Goal: Book appointment/travel/reservation

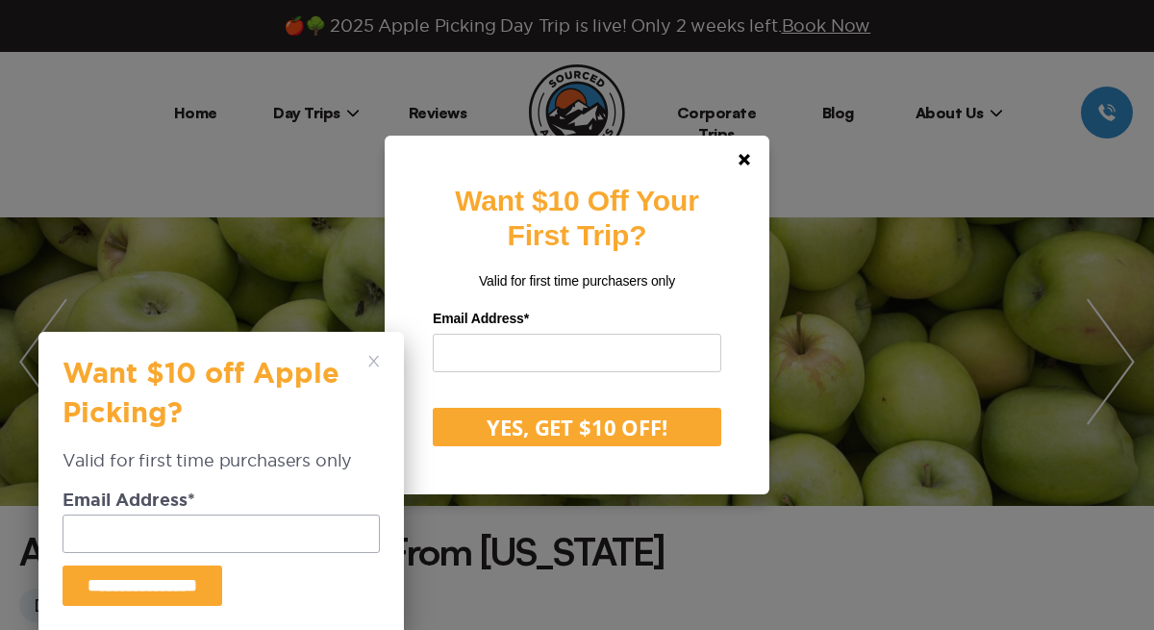
click at [368, 360] on icon at bounding box center [374, 362] width 12 height 12
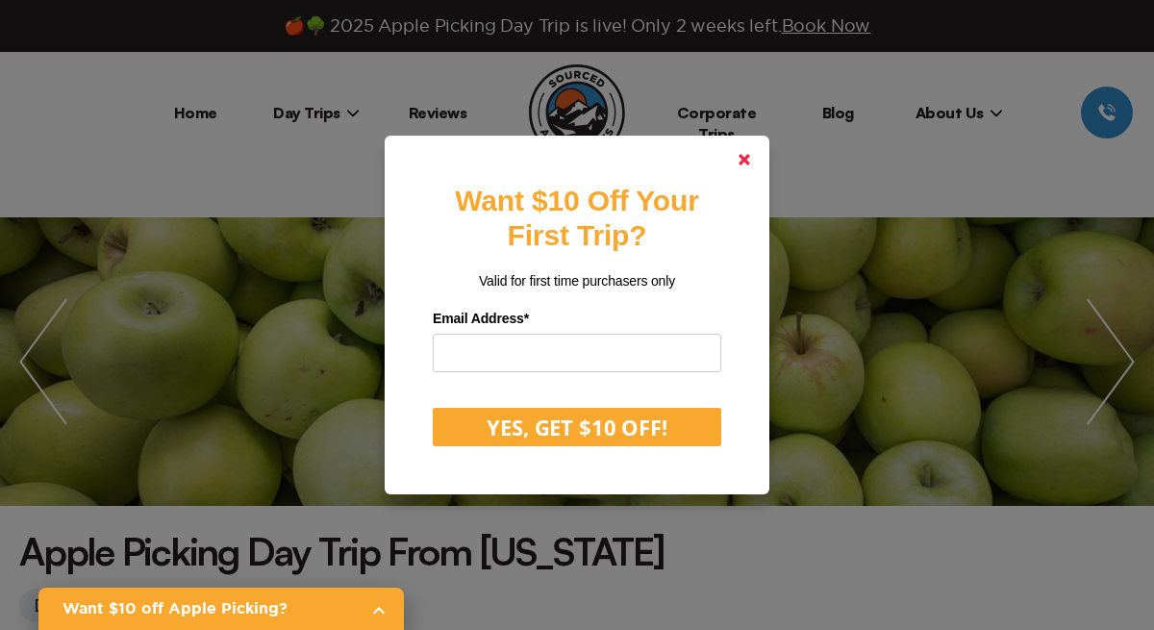
click at [741, 168] on link at bounding box center [744, 160] width 46 height 46
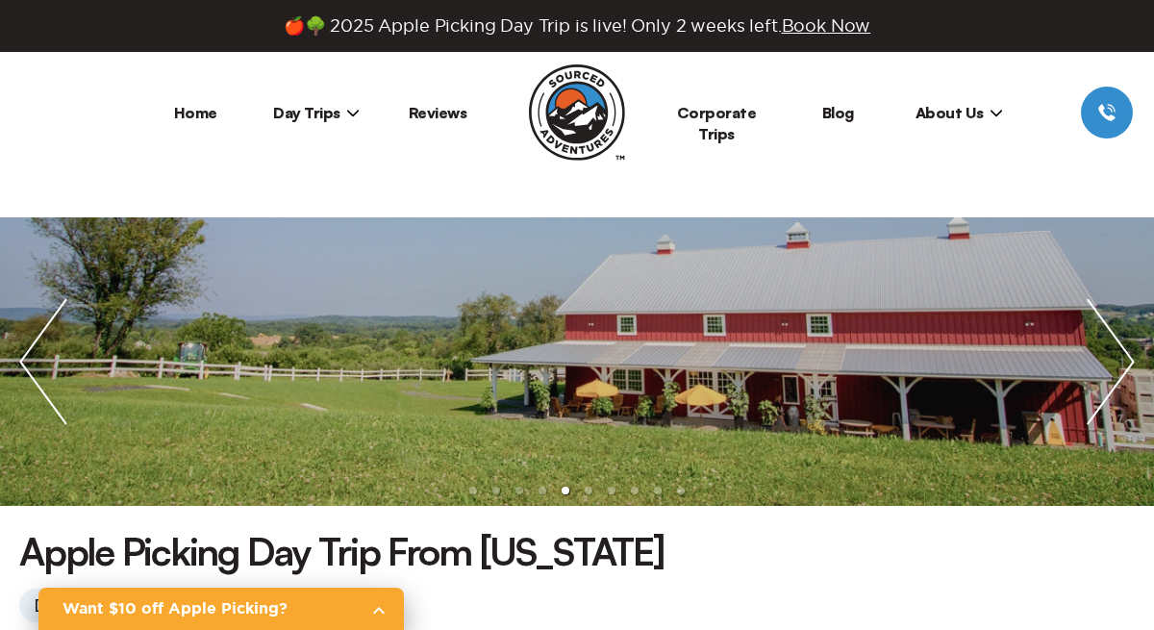
click at [336, 109] on span "Day Trips" at bounding box center [316, 112] width 87 height 19
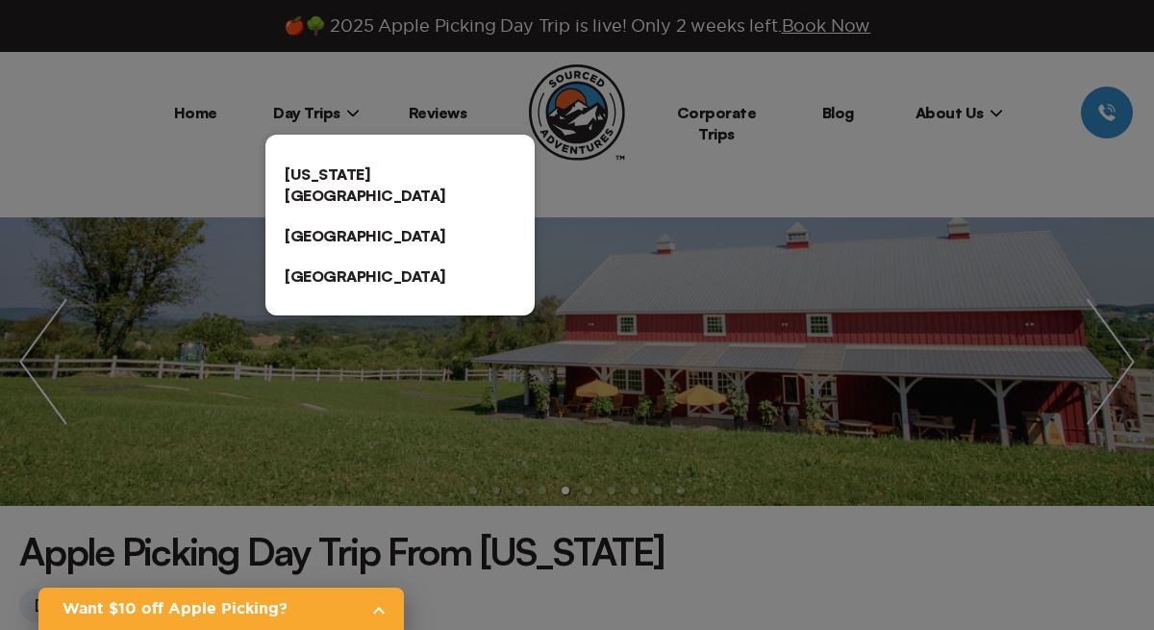
click at [342, 172] on link "[US_STATE][GEOGRAPHIC_DATA]" at bounding box center [399, 185] width 269 height 62
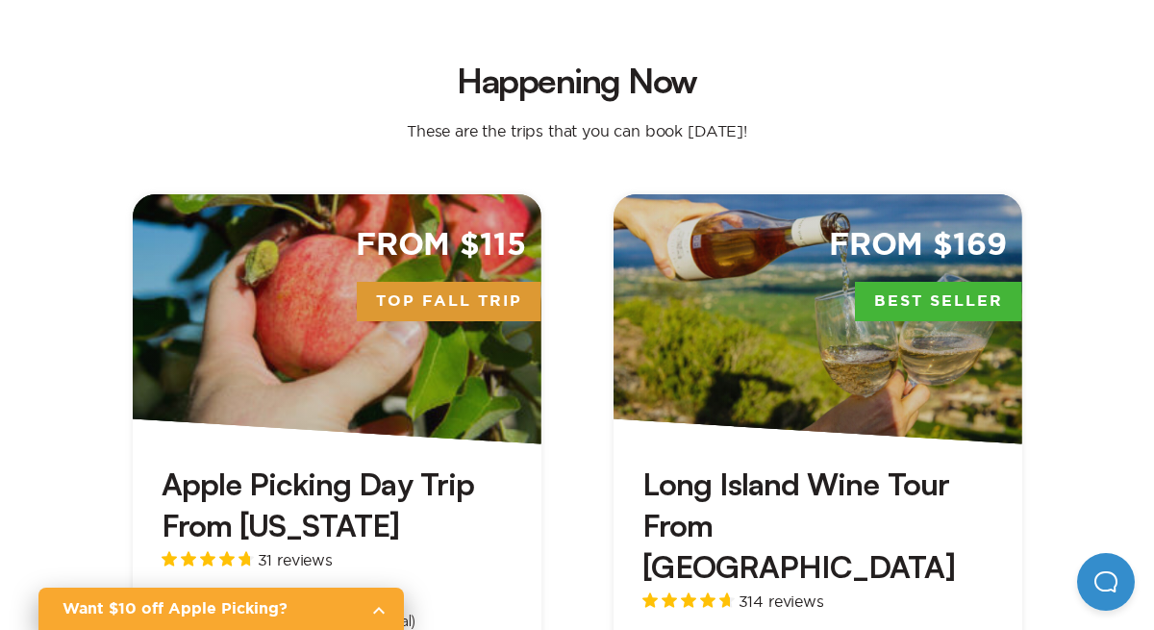
scroll to position [517, 0]
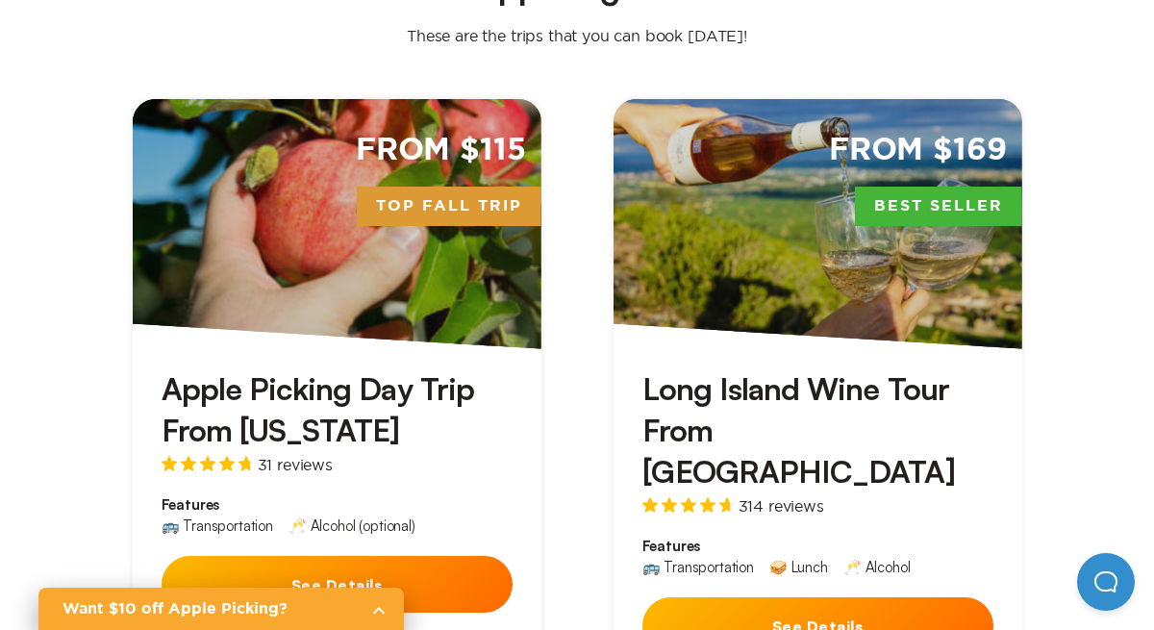
scroll to position [625, 0]
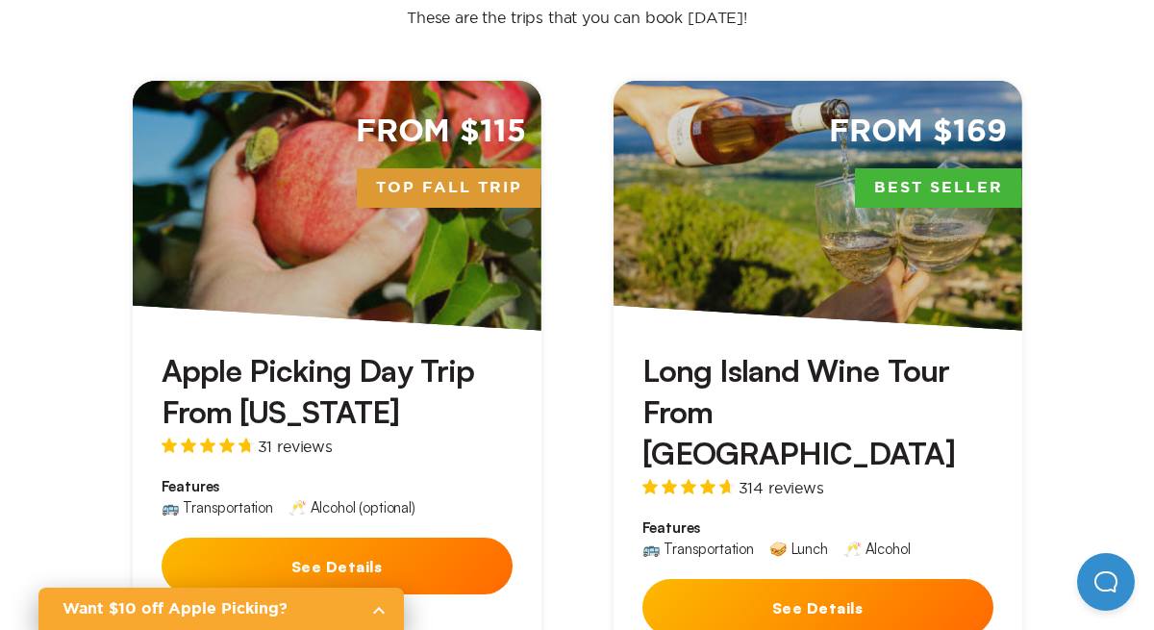
click at [376, 543] on button "See Details" at bounding box center [336, 565] width 351 height 57
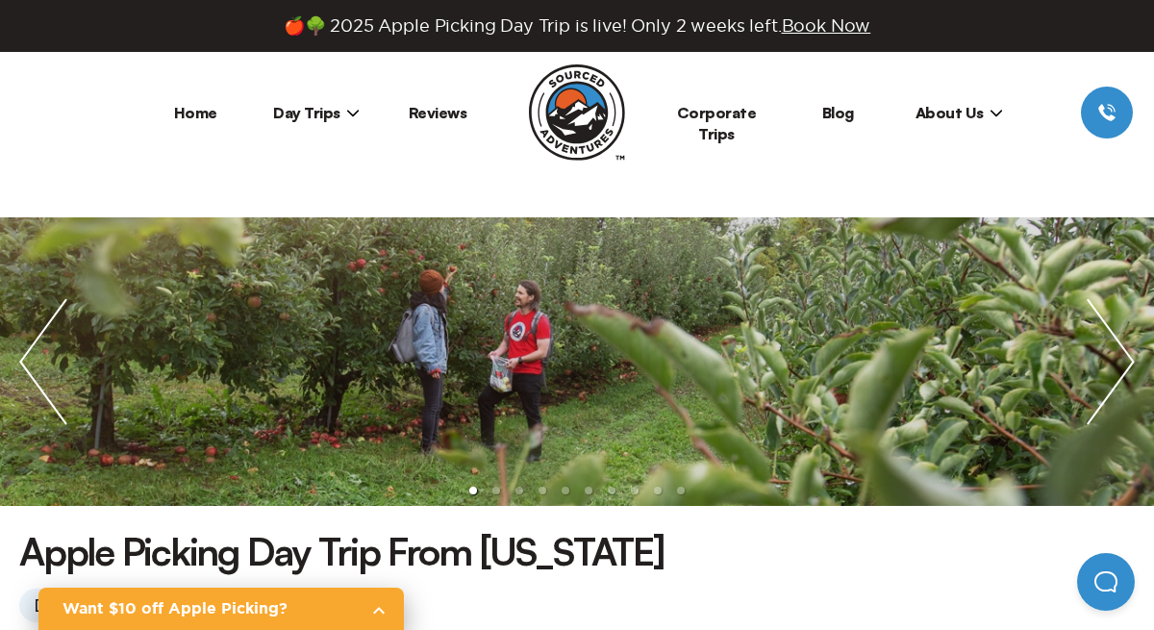
click at [334, 110] on span "Day Trips" at bounding box center [316, 112] width 87 height 19
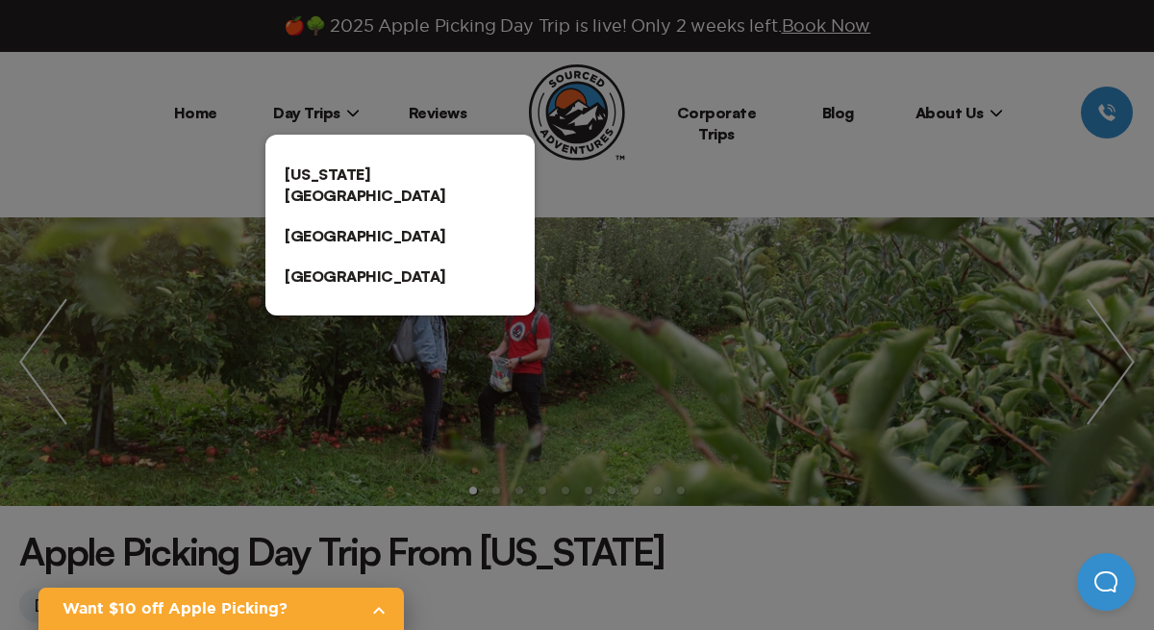
click at [339, 167] on link "[US_STATE][GEOGRAPHIC_DATA]" at bounding box center [399, 185] width 269 height 62
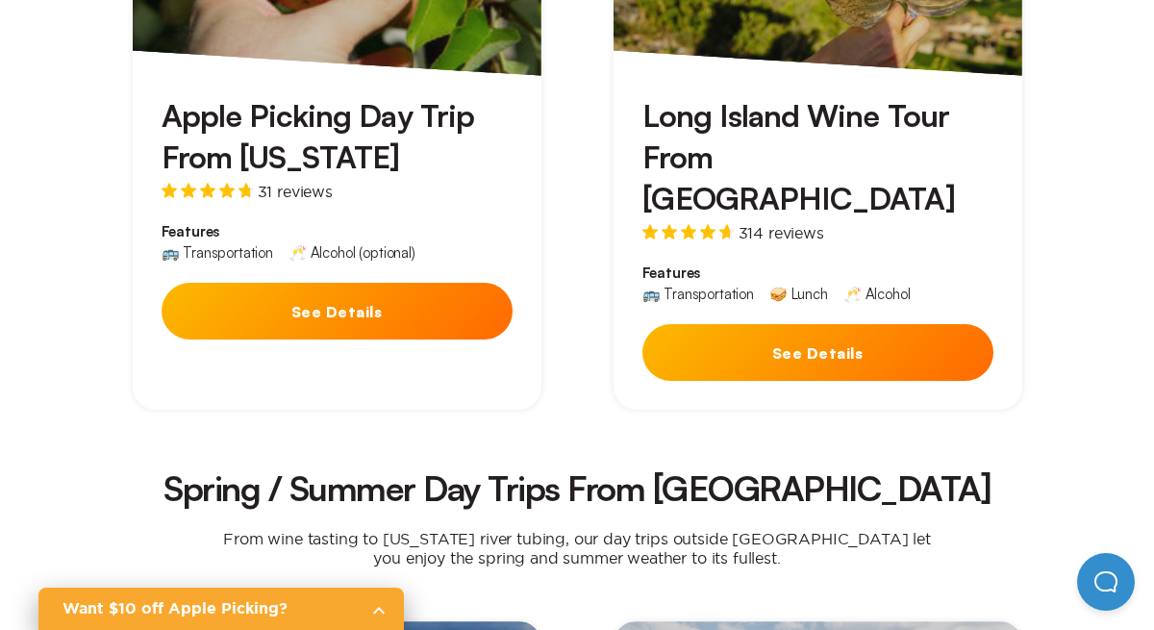
scroll to position [876, 0]
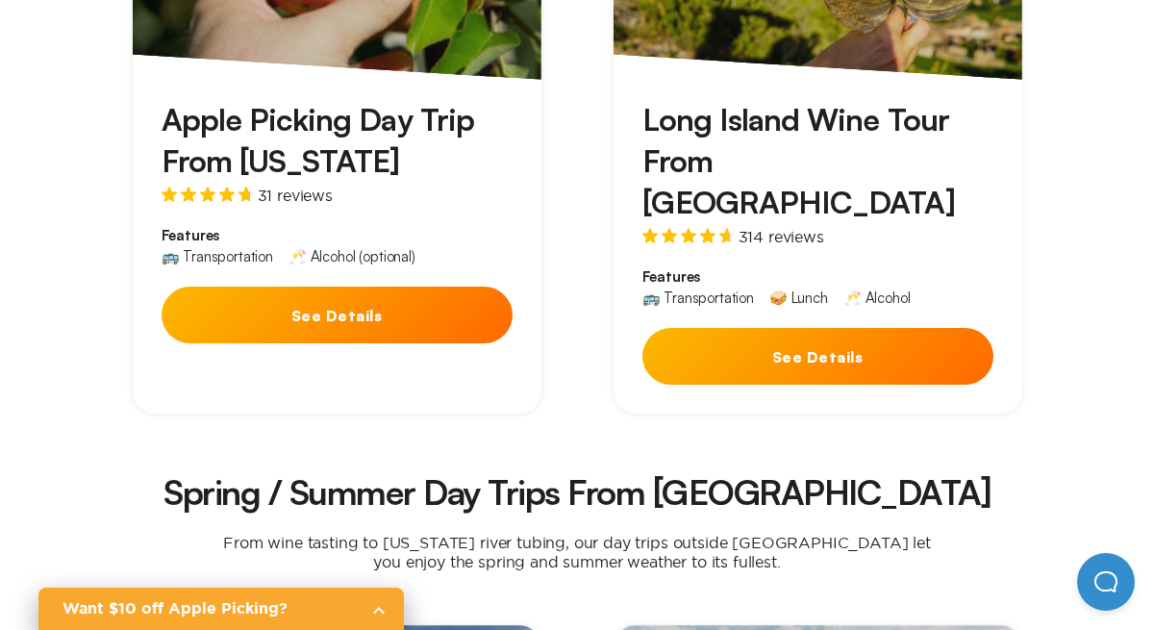
click at [320, 292] on button "See Details" at bounding box center [336, 314] width 351 height 57
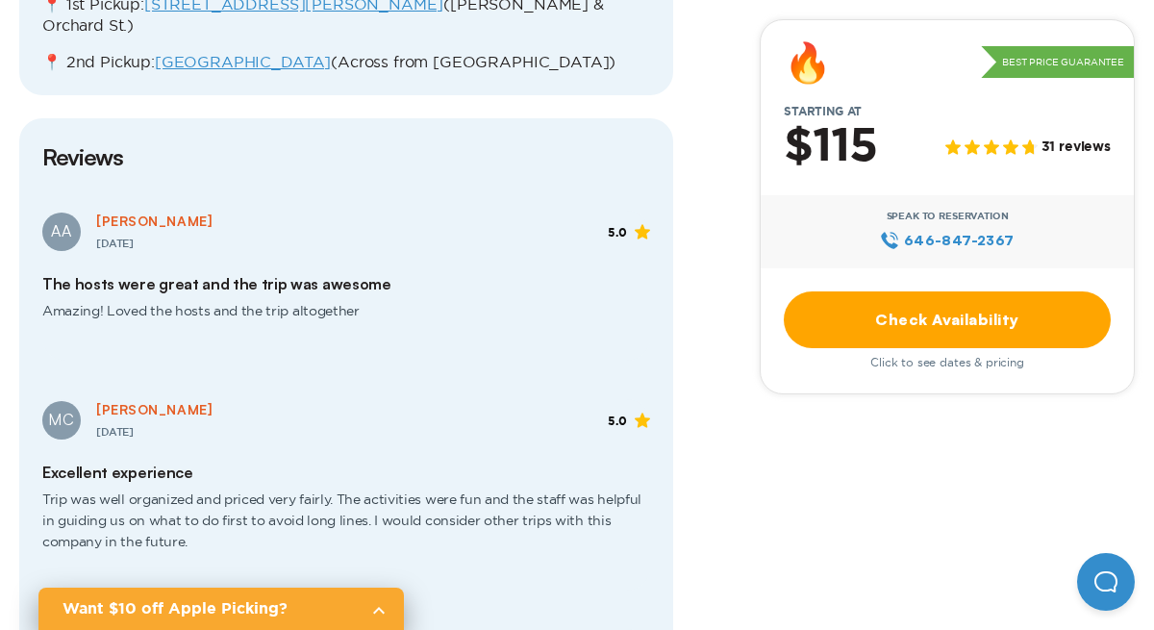
scroll to position [2444, 0]
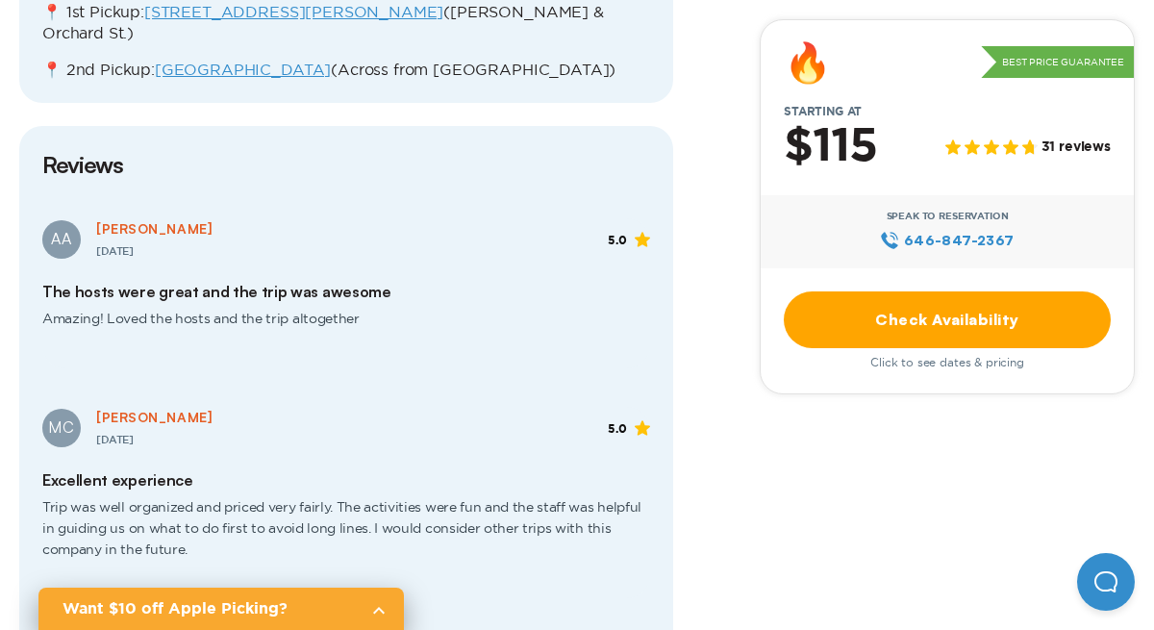
click at [836, 323] on link "Check Availability" at bounding box center [946, 319] width 327 height 57
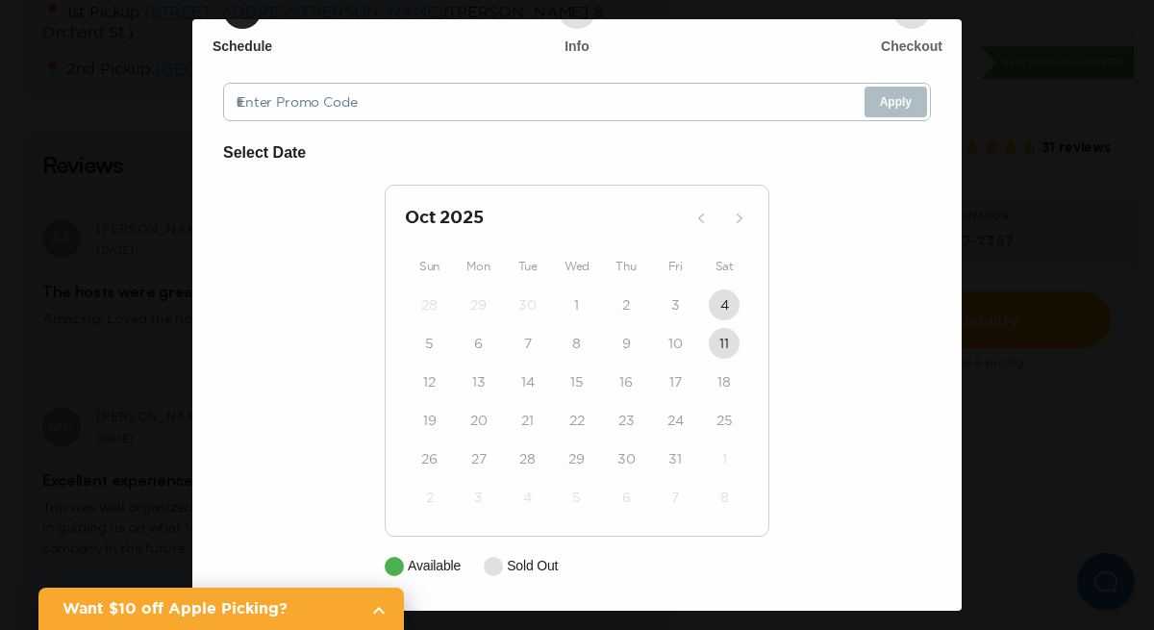
scroll to position [0, 0]
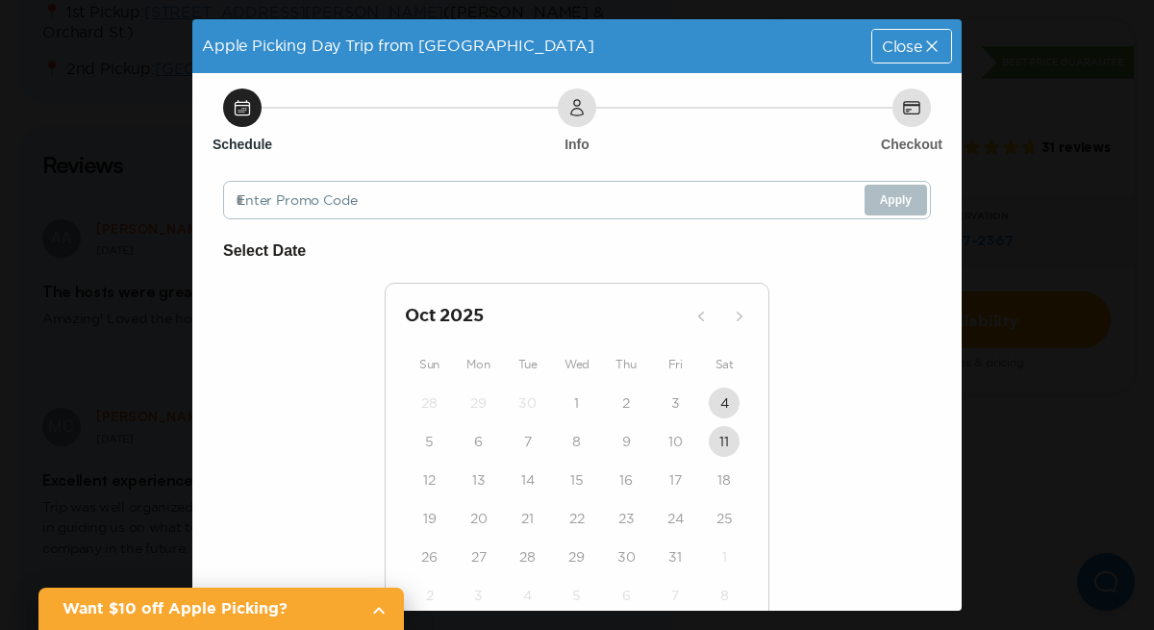
click at [459, 393] on div "29" at bounding box center [478, 403] width 49 height 38
click at [245, 106] on icon at bounding box center [242, 107] width 19 height 19
click at [920, 53] on span "Close" at bounding box center [902, 45] width 40 height 15
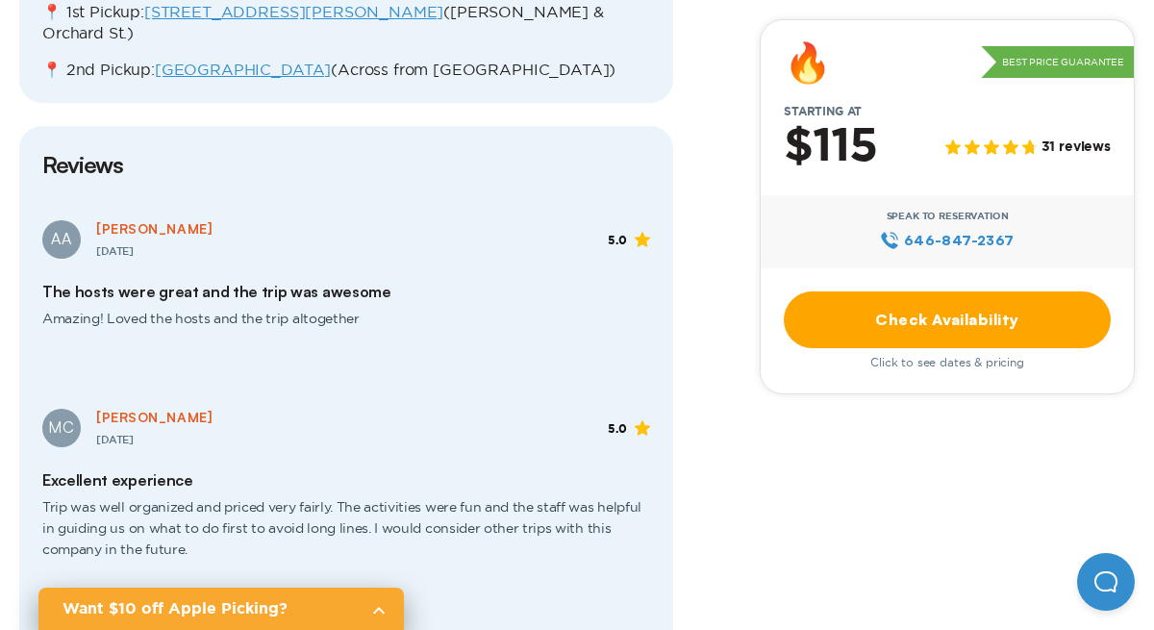
click at [910, 320] on link "Check Availability" at bounding box center [946, 319] width 327 height 57
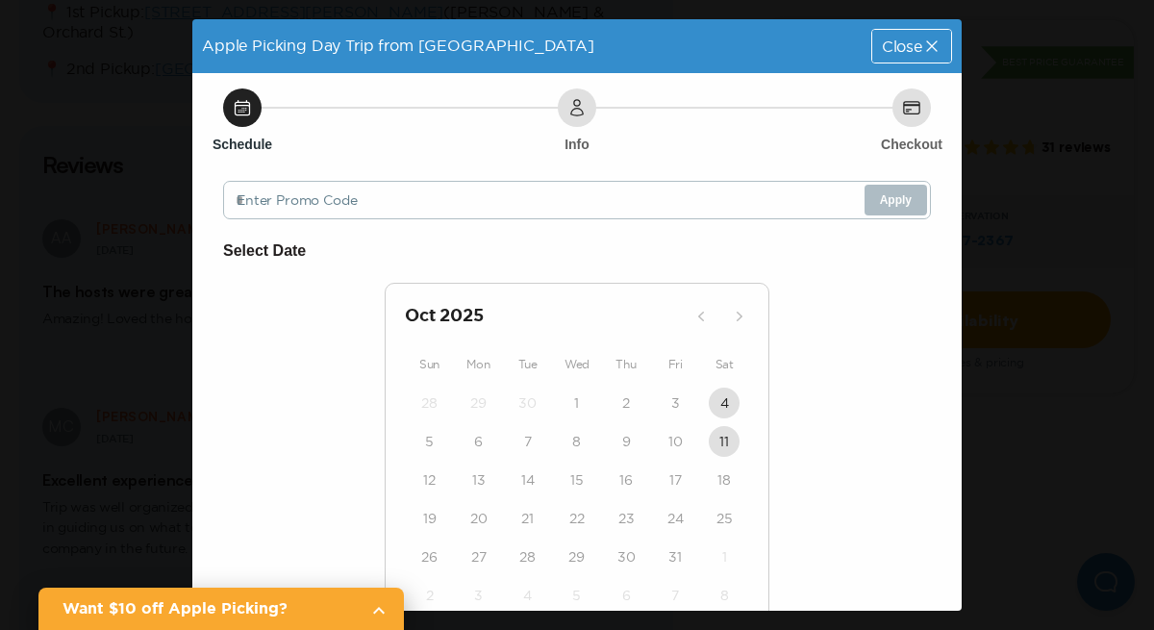
scroll to position [98, 0]
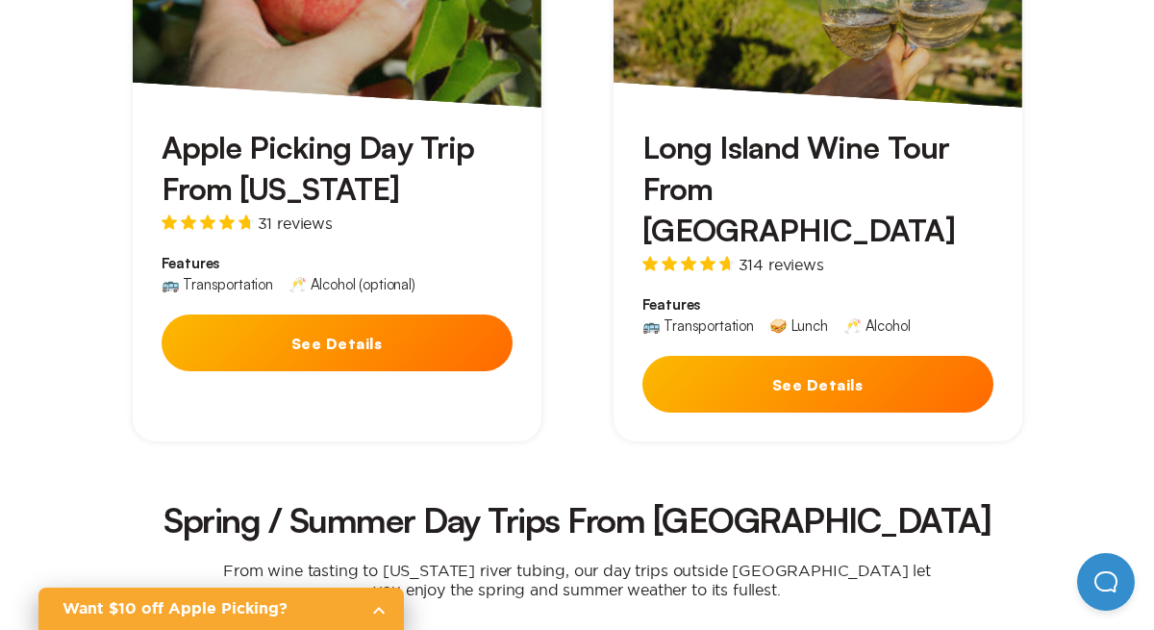
scroll to position [841, 0]
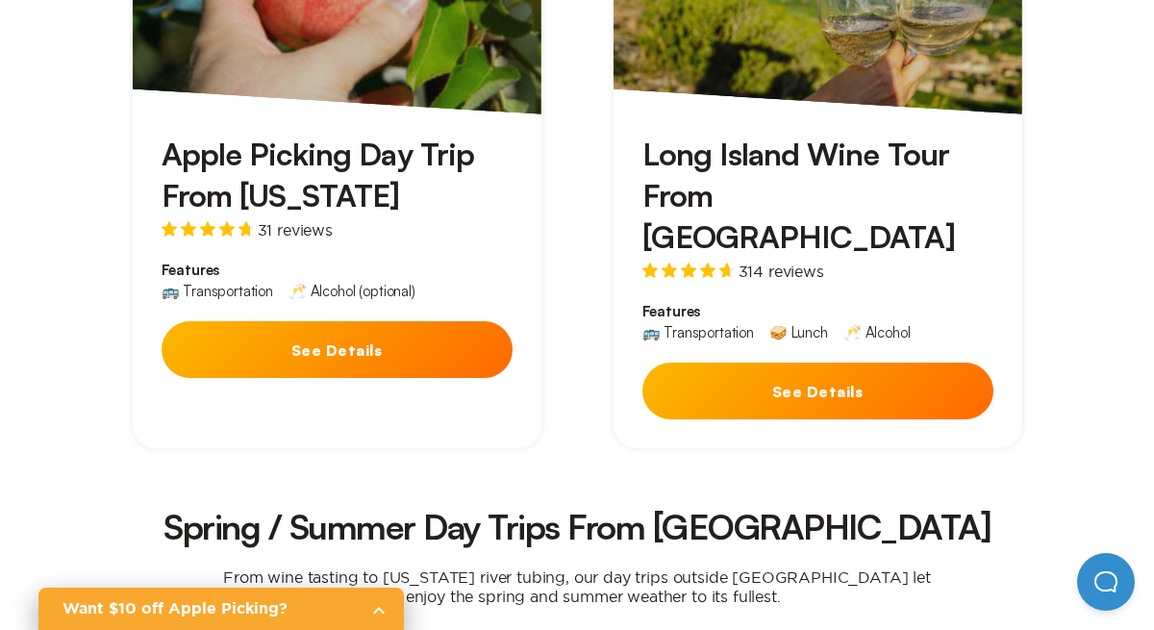
click at [727, 362] on button "See Details" at bounding box center [817, 390] width 351 height 57
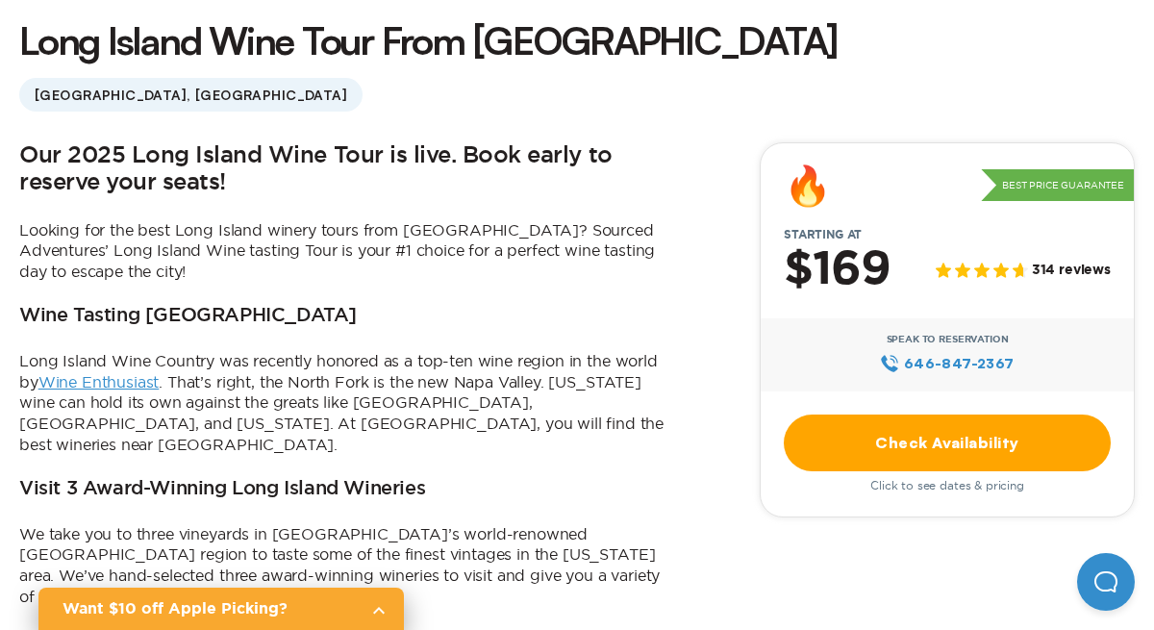
scroll to position [515, 0]
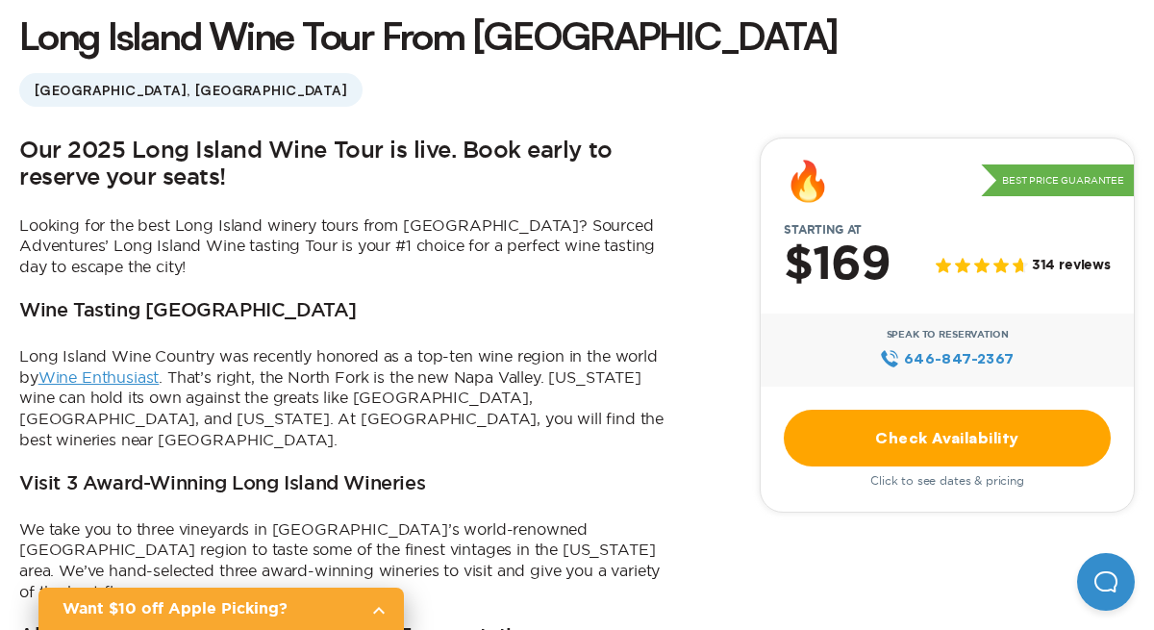
click at [870, 436] on link "Check Availability" at bounding box center [946, 438] width 327 height 57
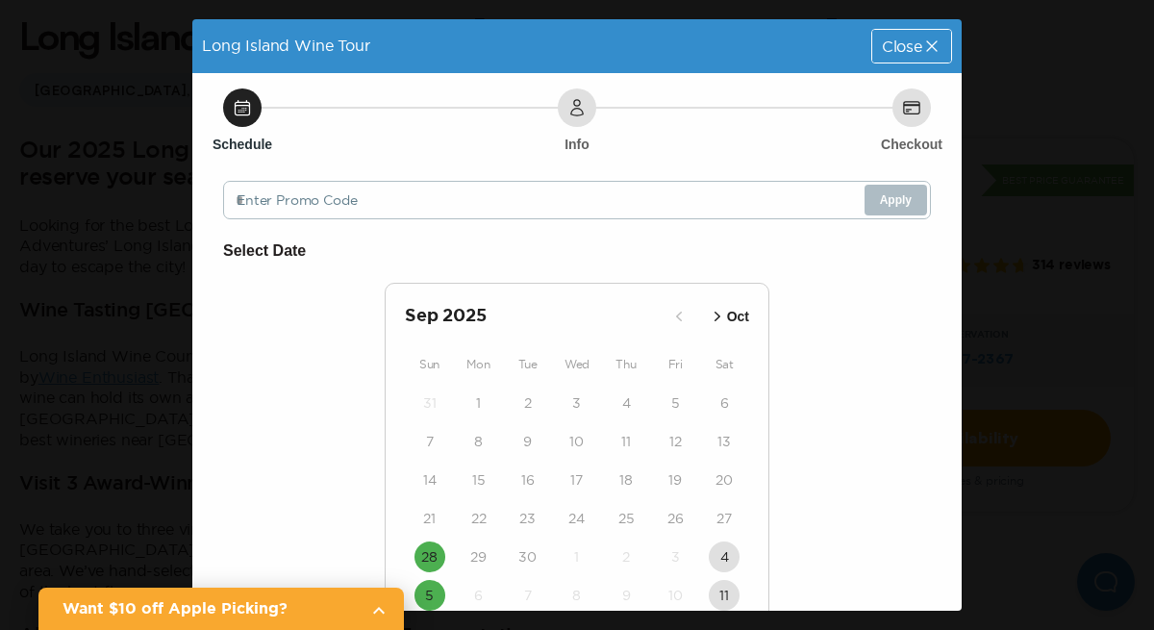
click at [901, 51] on span "Close" at bounding box center [902, 45] width 40 height 15
